Goal: Use online tool/utility

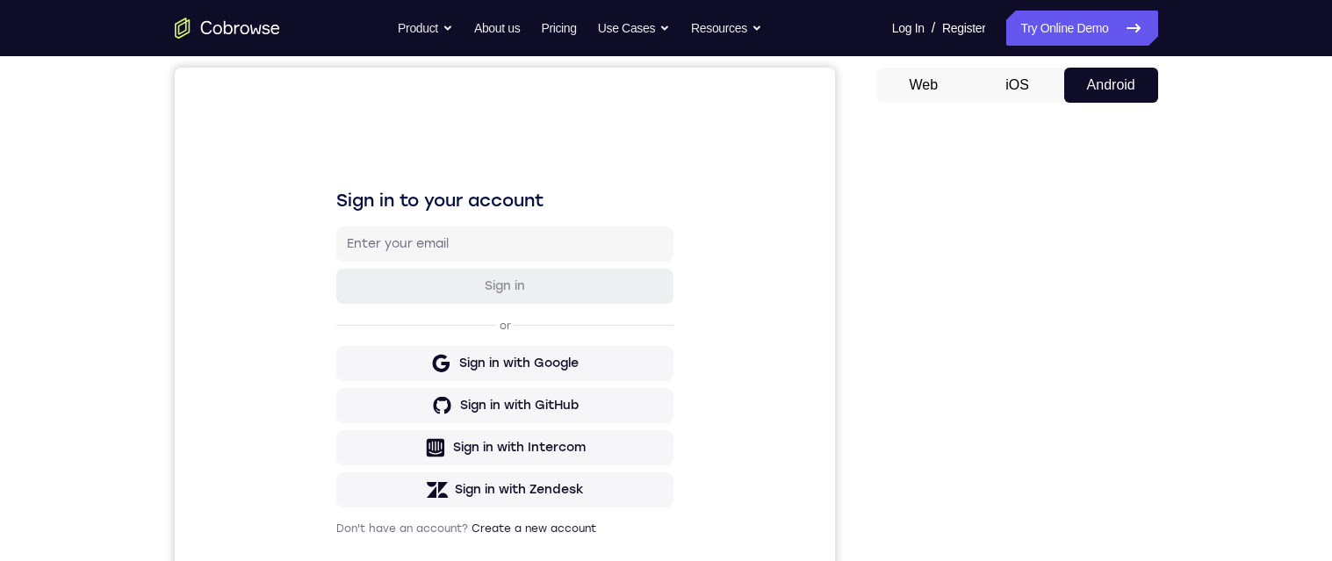
scroll to position [161, 0]
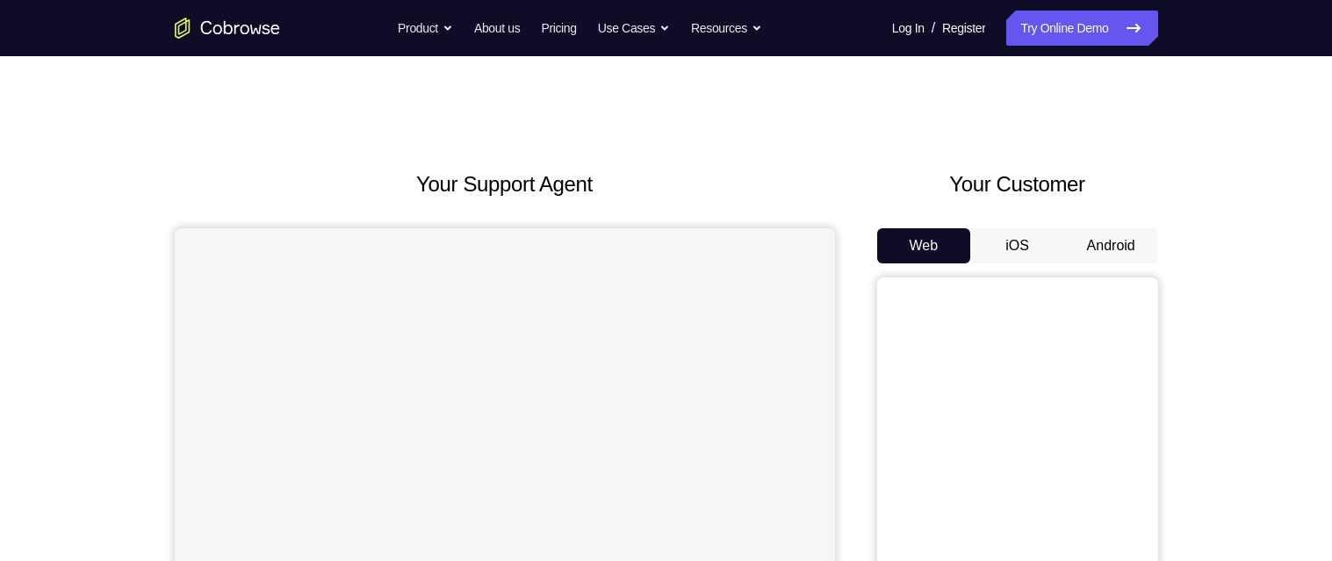
click at [1120, 248] on button "Android" at bounding box center [1111, 245] width 94 height 35
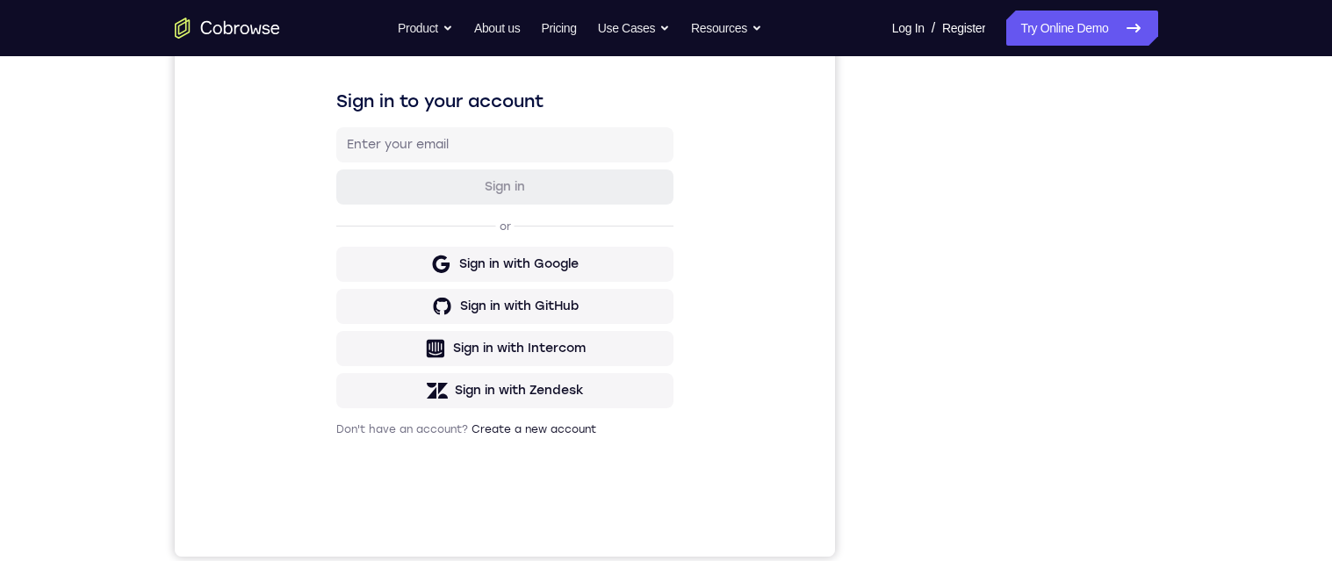
scroll to position [248, 0]
